Goal: Information Seeking & Learning: Find specific fact

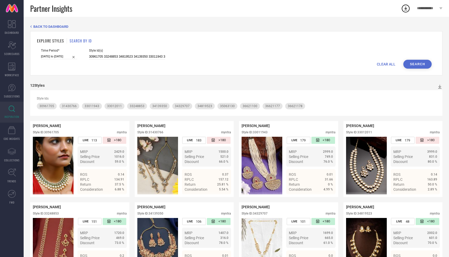
click at [98, 57] on div "Time Period* [DATE] to [DATE] Style Id(s) 30961705 33248853 34819523 34139350 3…" at bounding box center [236, 54] width 390 height 11
drag, startPoint x: 83, startPoint y: 56, endPoint x: 162, endPoint y: 59, distance: 79.0
click at [162, 59] on div "Time Period* [DATE] to [DATE] Style Id(s) 30961705 33248853 34819523 34139350 3…" at bounding box center [236, 54] width 390 height 11
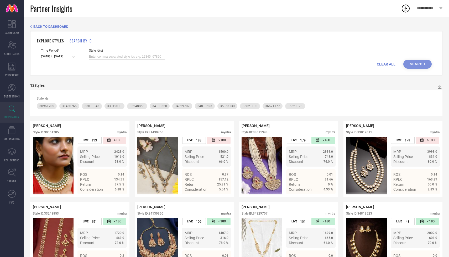
paste input "31751424, 31751454"
type input "31751424, 31751454"
click at [406, 65] on button "Search" at bounding box center [417, 64] width 28 height 9
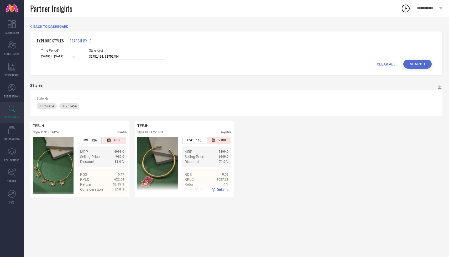
click at [147, 153] on img at bounding box center [157, 166] width 41 height 58
click at [146, 146] on img at bounding box center [157, 166] width 41 height 58
click at [221, 192] on div "Details" at bounding box center [184, 190] width 99 height 15
click at [220, 190] on span "Details" at bounding box center [222, 190] width 12 height 4
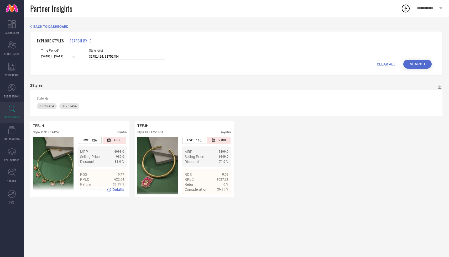
click at [114, 188] on span "Details" at bounding box center [118, 190] width 12 height 4
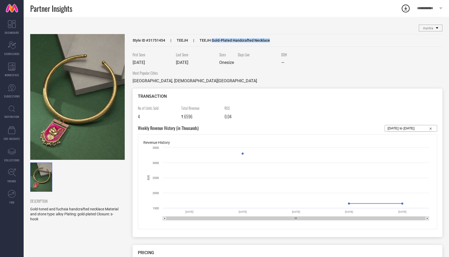
drag, startPoint x: 210, startPoint y: 40, endPoint x: 271, endPoint y: 41, distance: 60.1
click at [271, 41] on div "Style ID # 31751454 TEEJH TEEJH Gold-Plated Handcrafted Necklace" at bounding box center [288, 40] width 310 height 13
copy span "Gold-Plated Handcrafted Necklace"
